Goal: Task Accomplishment & Management: Manage account settings

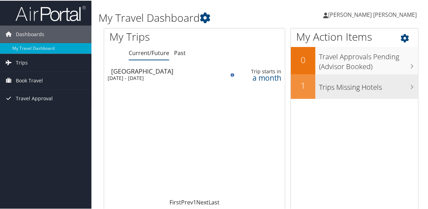
click at [402, 91] on h3 "Trips Missing Hotels" at bounding box center [368, 84] width 99 height 13
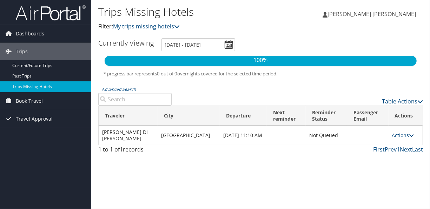
click at [381, 14] on span "[PERSON_NAME] [PERSON_NAME]" at bounding box center [372, 14] width 89 height 8
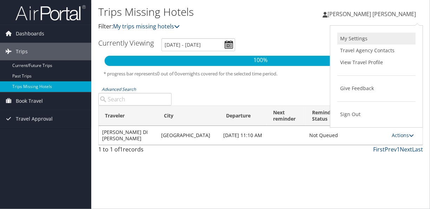
click at [355, 38] on link "My Settings" at bounding box center [377, 39] width 78 height 12
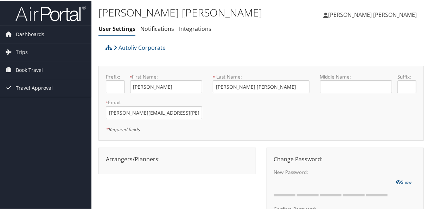
click at [390, 13] on span "[PERSON_NAME] [PERSON_NAME]" at bounding box center [372, 14] width 89 height 8
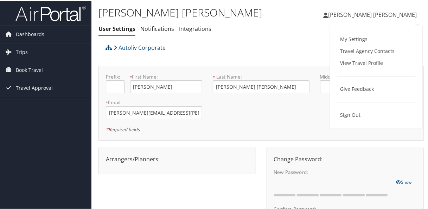
click at [353, 61] on link "View Travel Profile" at bounding box center [376, 63] width 78 height 12
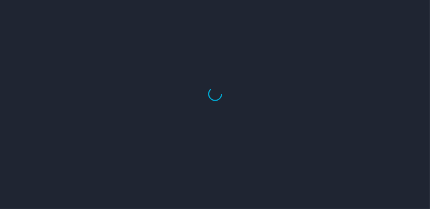
select select "US"
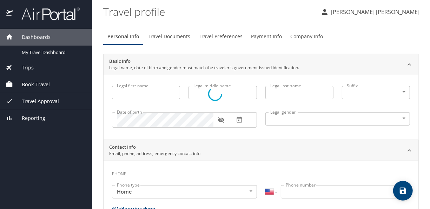
type input "[PERSON_NAME]"
type input "[PERSON_NAME] [PERSON_NAME]"
type input "[DEMOGRAPHIC_DATA]"
select select "MX"
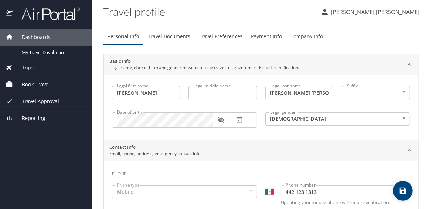
click at [271, 38] on span "Payment Info" at bounding box center [266, 36] width 31 height 9
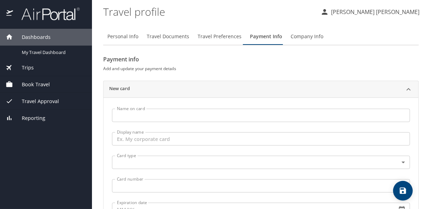
click at [232, 112] on input "Name on card" at bounding box center [261, 115] width 298 height 13
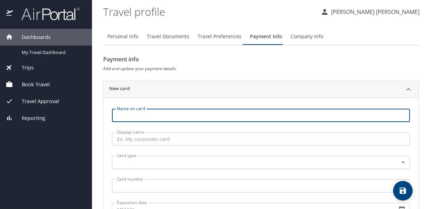
type input "c"
type input "[PERSON_NAME] DI [PERSON_NAME]"
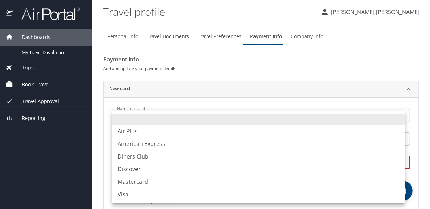
click at [215, 165] on body "Dashboards My Travel Dashboard Trips Current / Future Trips Past Trips Trips Mi…" at bounding box center [215, 104] width 430 height 209
click at [156, 195] on li "Visa" at bounding box center [258, 194] width 293 height 13
type input "VI"
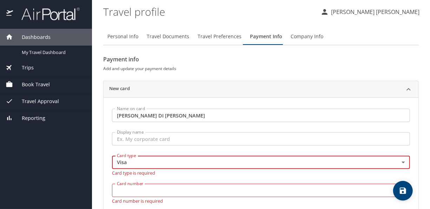
click at [232, 142] on input "Display name" at bounding box center [261, 138] width 298 height 13
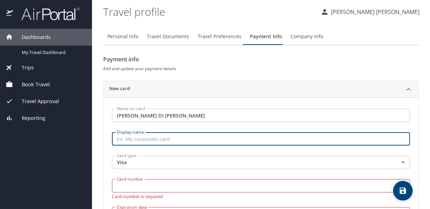
click at [177, 185] on input "Card number" at bounding box center [261, 186] width 298 height 13
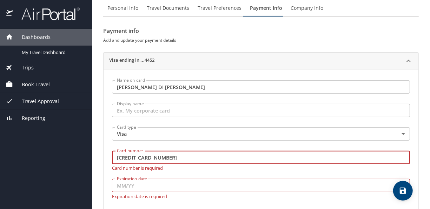
scroll to position [35, 0]
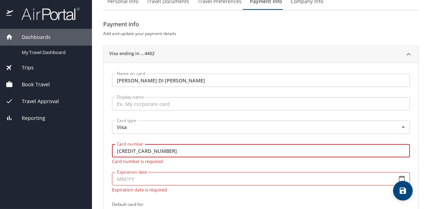
type input "[CREDIT_CARD_NUMBER]"
click at [227, 161] on div "Card number [CREDIT_CARD_NUMBER] Card number Card number is required" at bounding box center [261, 154] width 307 height 28
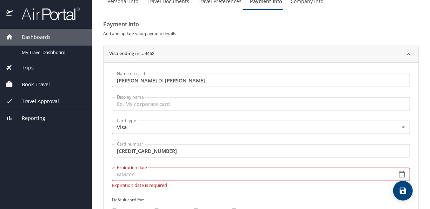
click at [158, 176] on input "Expiration date" at bounding box center [252, 174] width 280 height 13
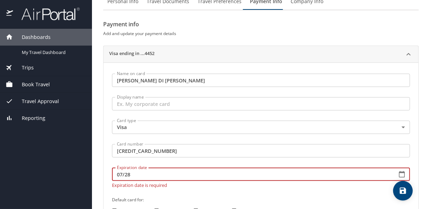
type input "07/28"
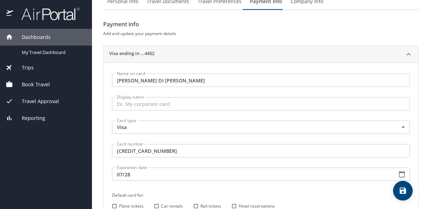
click at [177, 190] on div "Name on card [PERSON_NAME] DI BELLA Name on card Display name Display name Card…" at bounding box center [261, 145] width 307 height 150
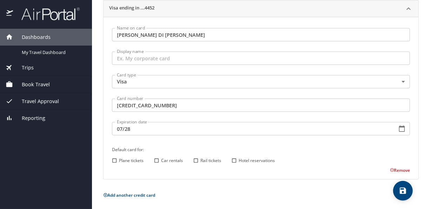
scroll to position [82, 0]
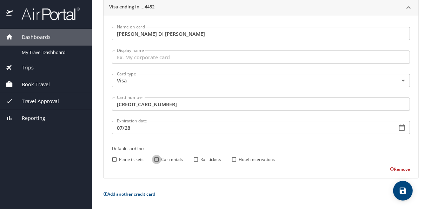
drag, startPoint x: 158, startPoint y: 160, endPoint x: 214, endPoint y: 174, distance: 57.1
click at [158, 160] on input "Car rentals" at bounding box center [156, 159] width 9 height 9
checkbox input "true"
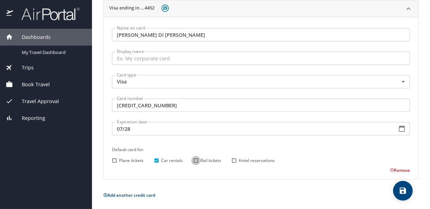
click at [197, 160] on input "Rail tickets" at bounding box center [195, 160] width 9 height 9
checkbox input "true"
drag, startPoint x: 235, startPoint y: 160, endPoint x: 229, endPoint y: 172, distance: 13.2
click at [235, 160] on input "Hotel reservations" at bounding box center [234, 160] width 9 height 9
checkbox input "true"
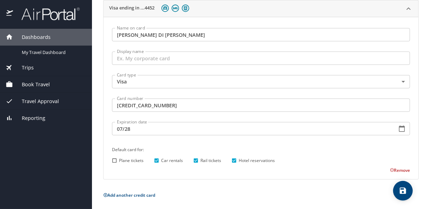
scroll to position [82, 0]
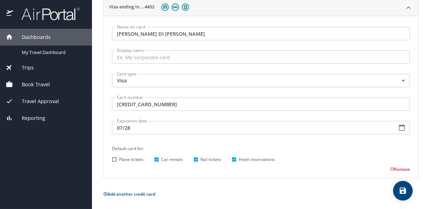
click at [407, 192] on icon "save" at bounding box center [403, 191] width 8 height 8
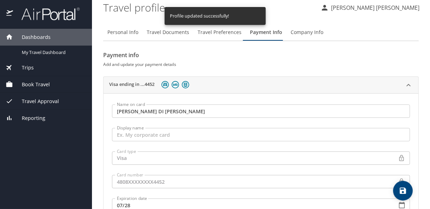
scroll to position [0, 0]
